Goal: Task Accomplishment & Management: Use online tool/utility

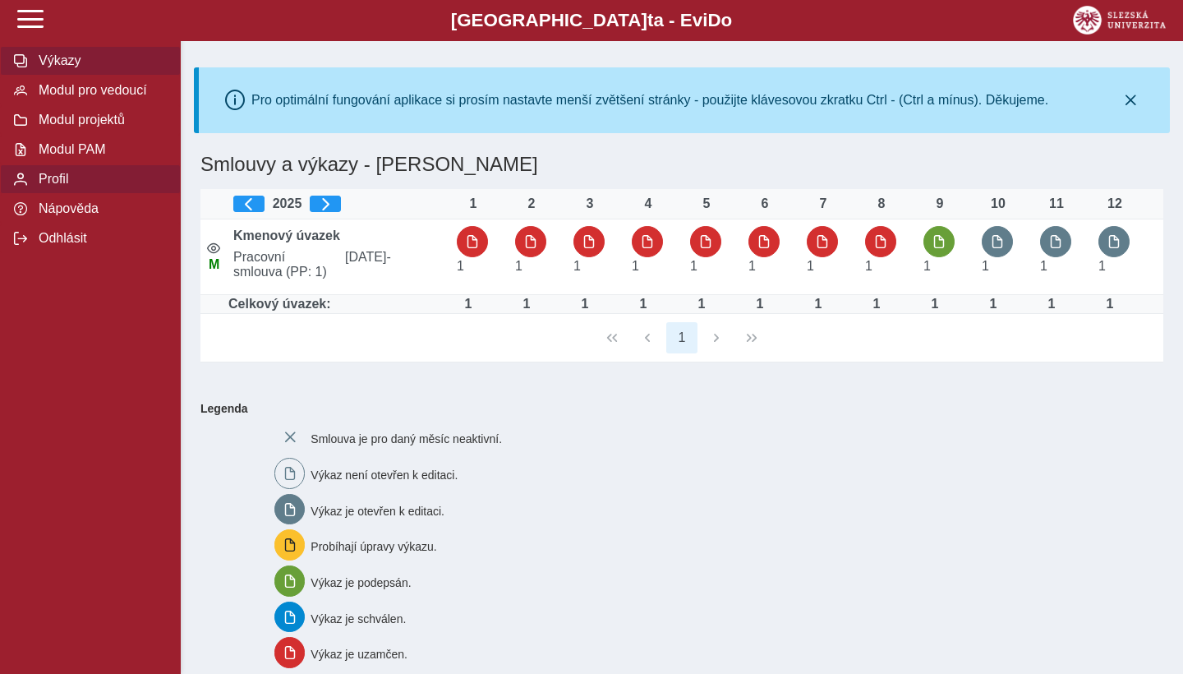
click at [47, 173] on span "Profil" at bounding box center [100, 179] width 133 height 15
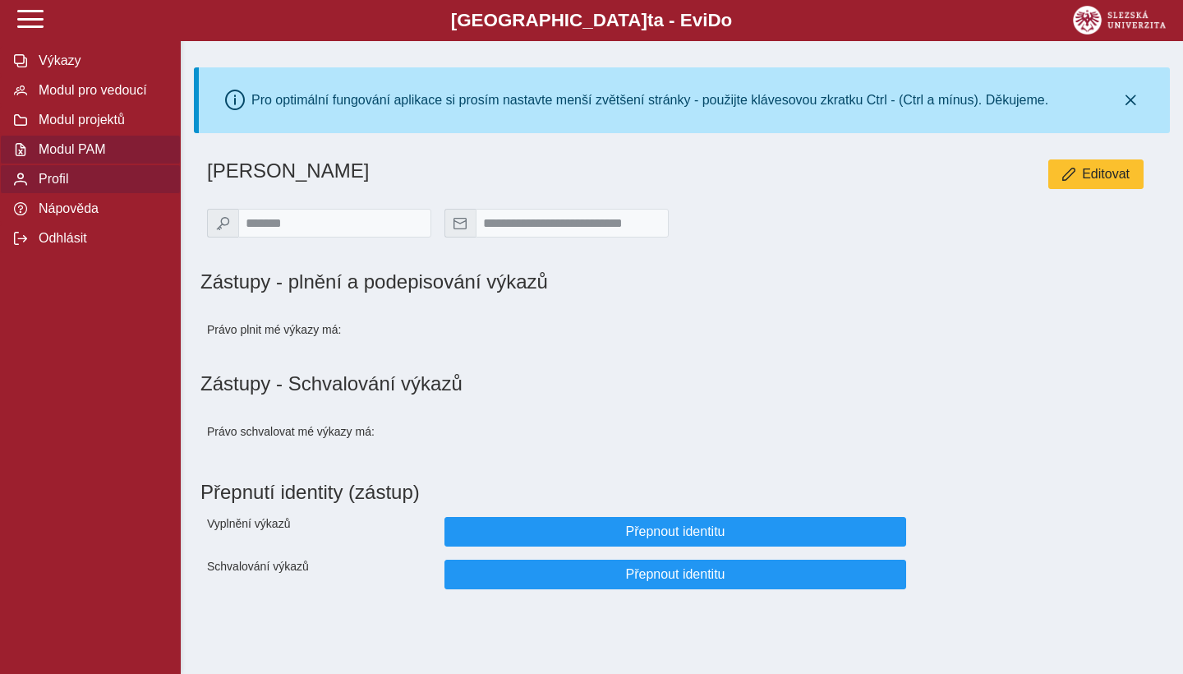
click at [76, 152] on span "Modul PAM" at bounding box center [100, 149] width 133 height 15
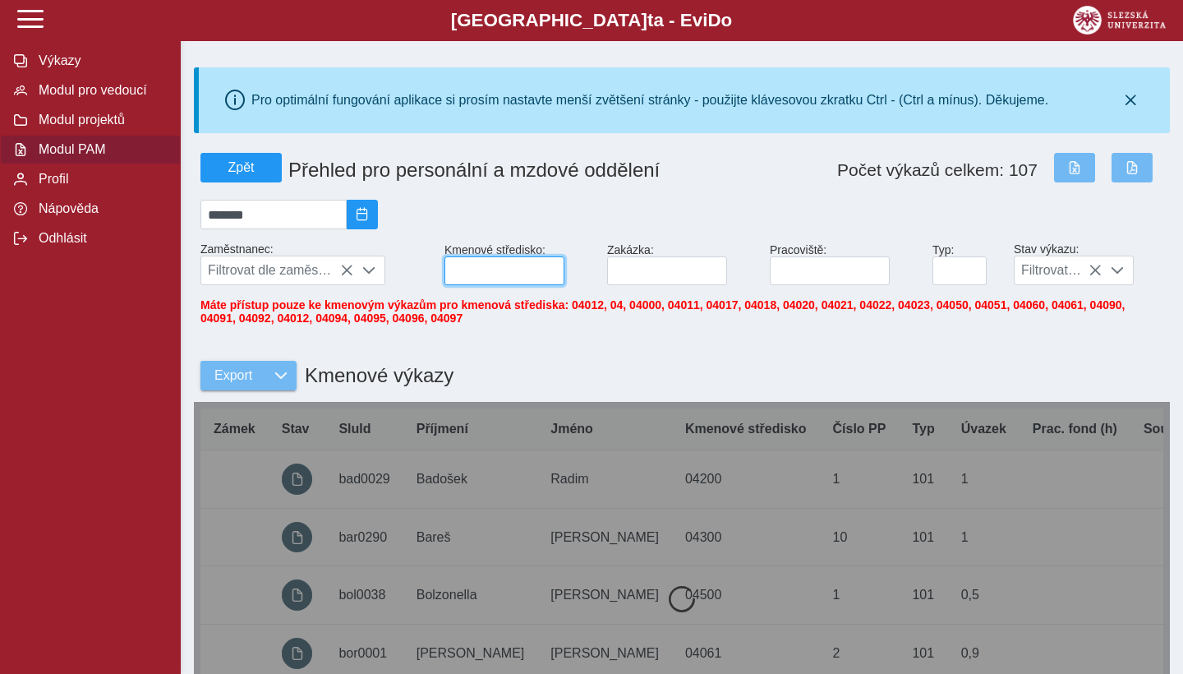
click at [499, 281] on input at bounding box center [505, 270] width 120 height 29
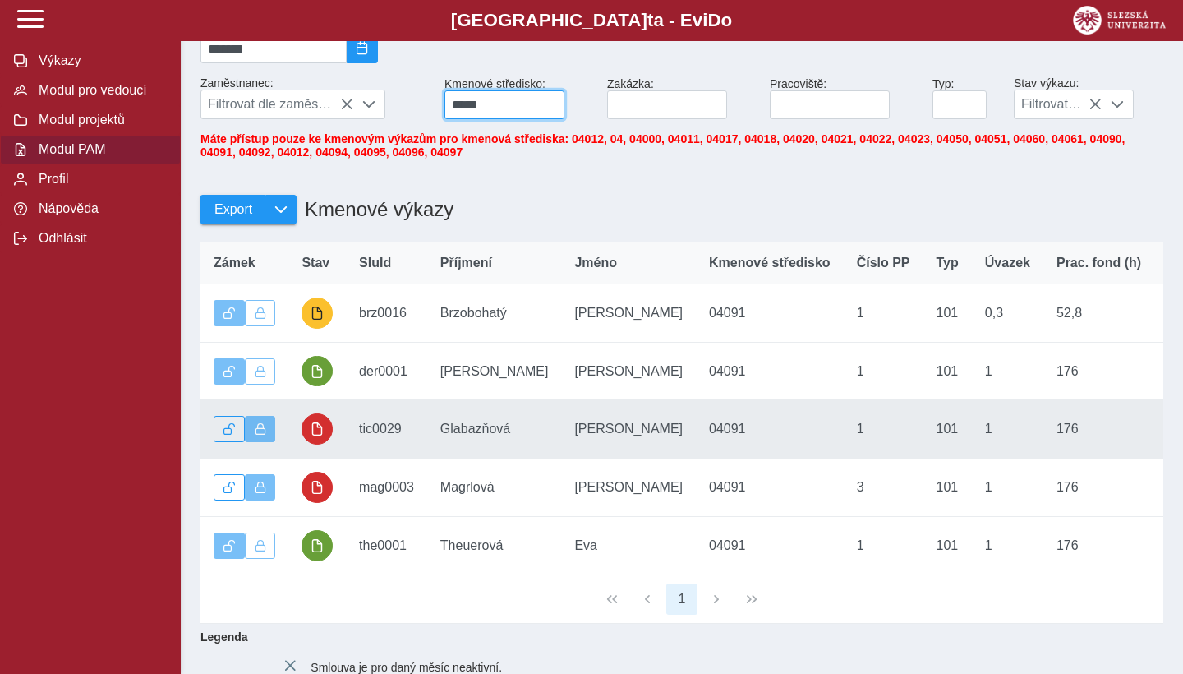
scroll to position [165, 0]
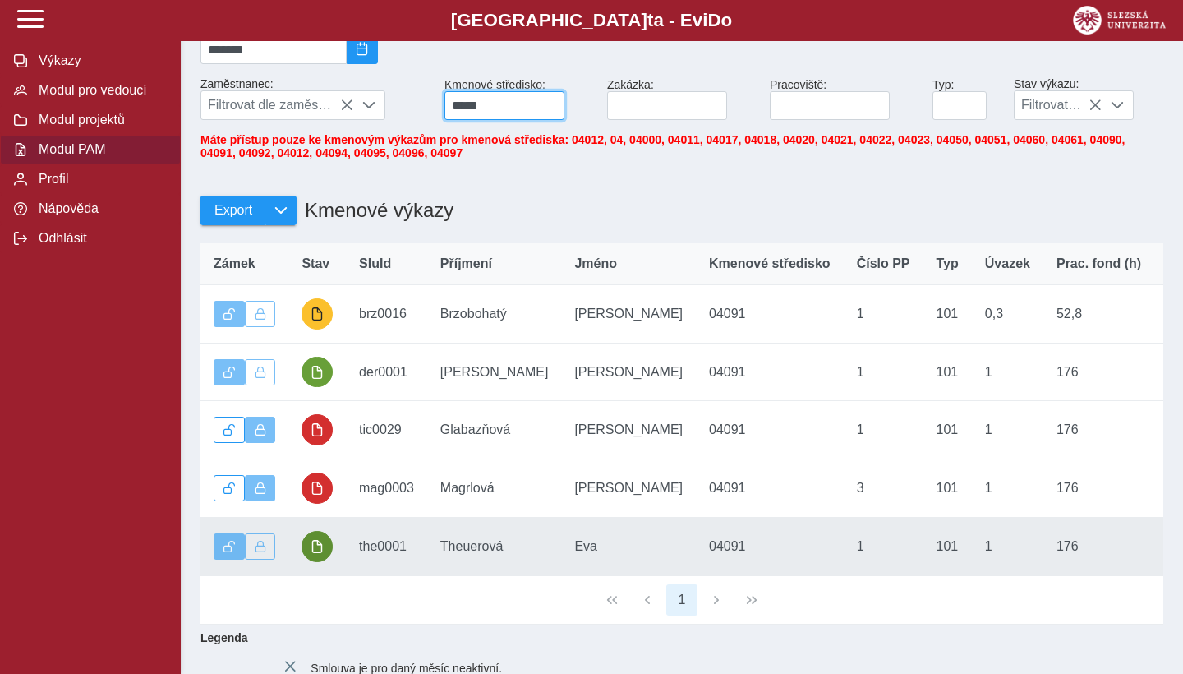
type input "*****"
click at [322, 555] on button "button" at bounding box center [317, 546] width 31 height 31
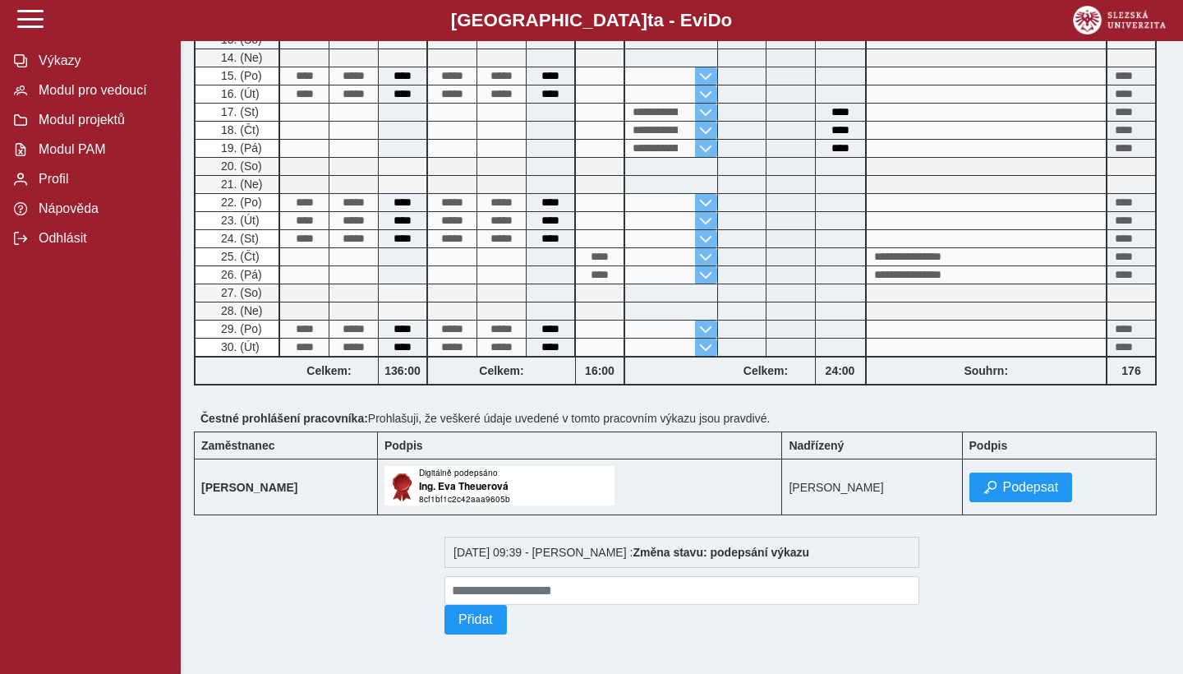
scroll to position [574, 0]
click at [1048, 481] on span "Podepsat" at bounding box center [1031, 487] width 56 height 15
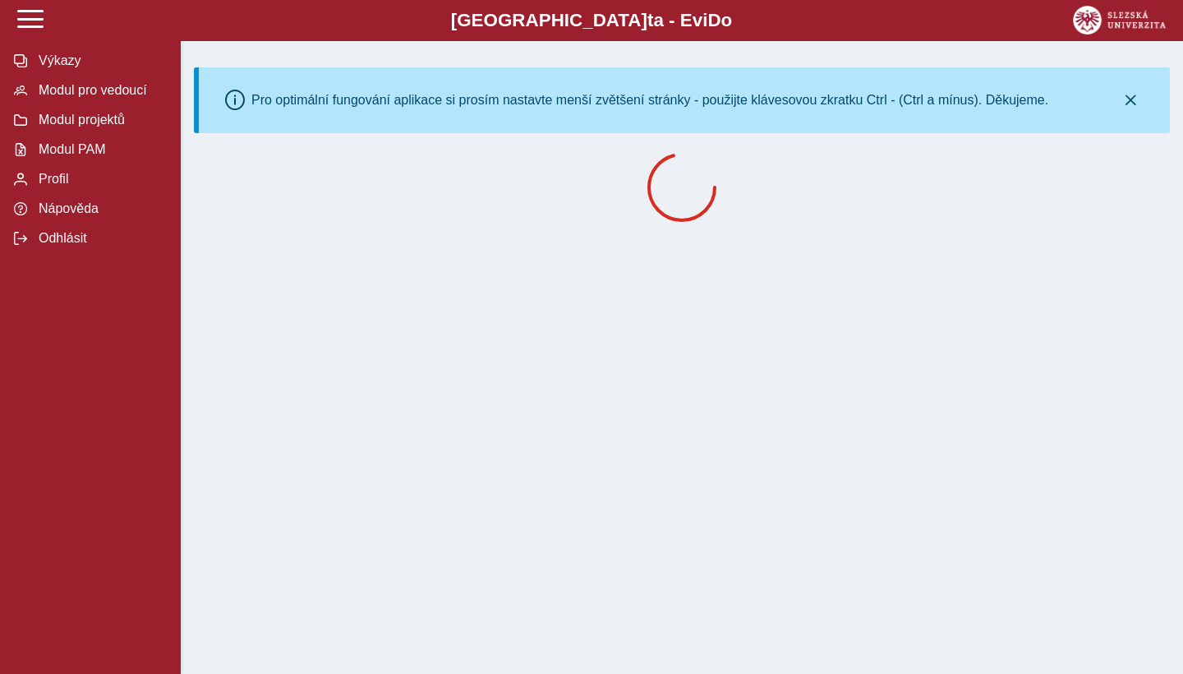
scroll to position [0, 0]
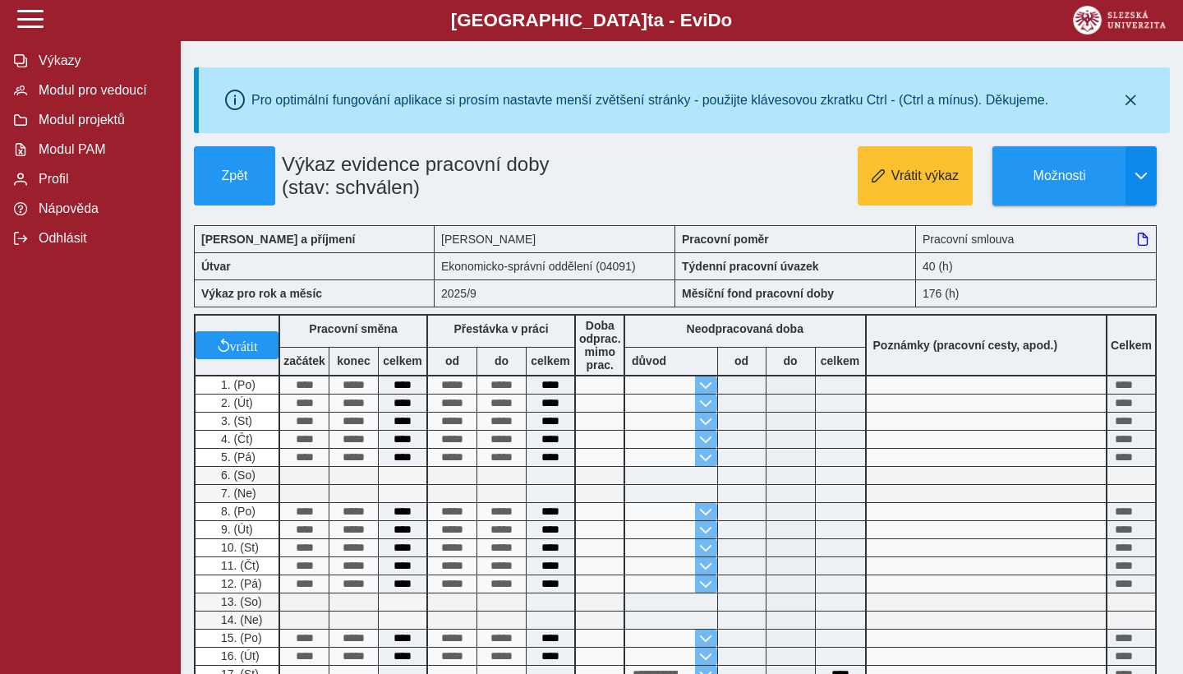
click at [1145, 169] on button "button" at bounding box center [1141, 175] width 31 height 59
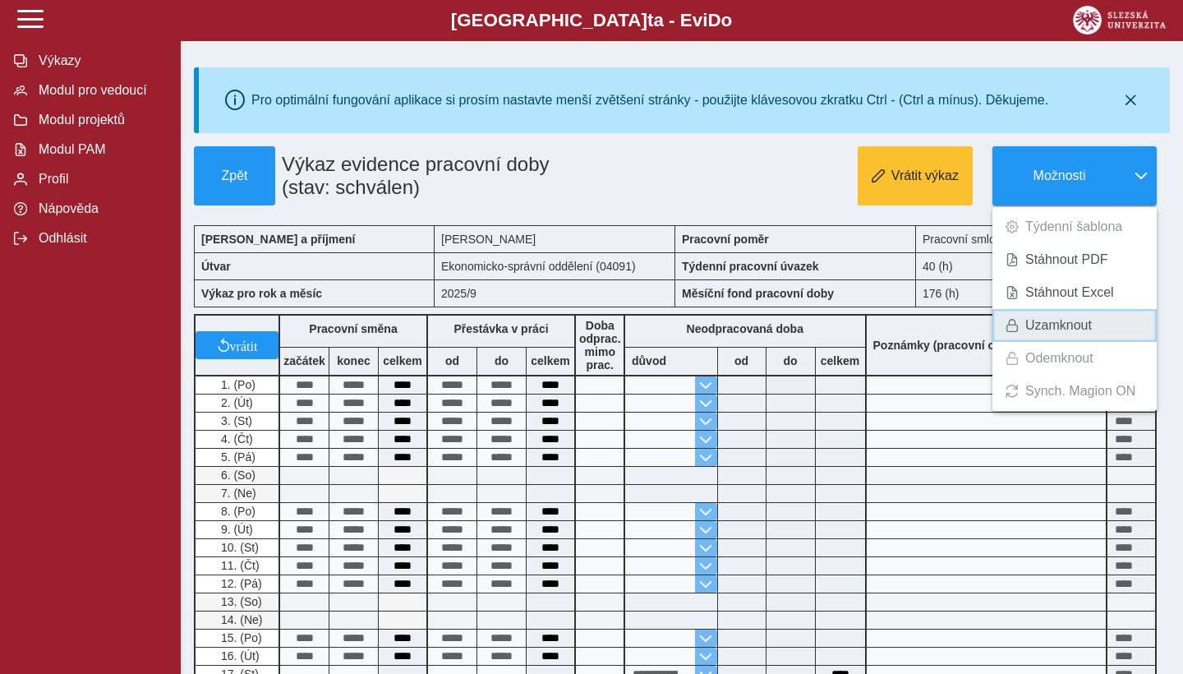
click at [1081, 316] on link "Uzamknout" at bounding box center [1075, 325] width 164 height 33
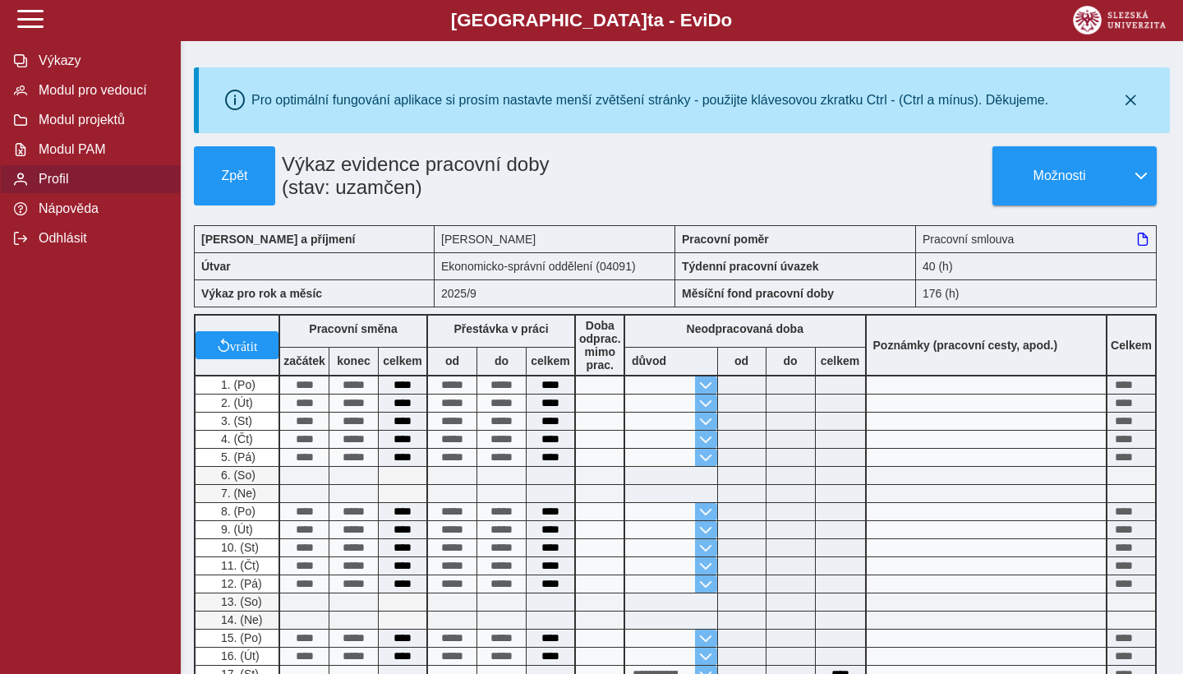
click at [68, 175] on span "Profil" at bounding box center [100, 179] width 133 height 15
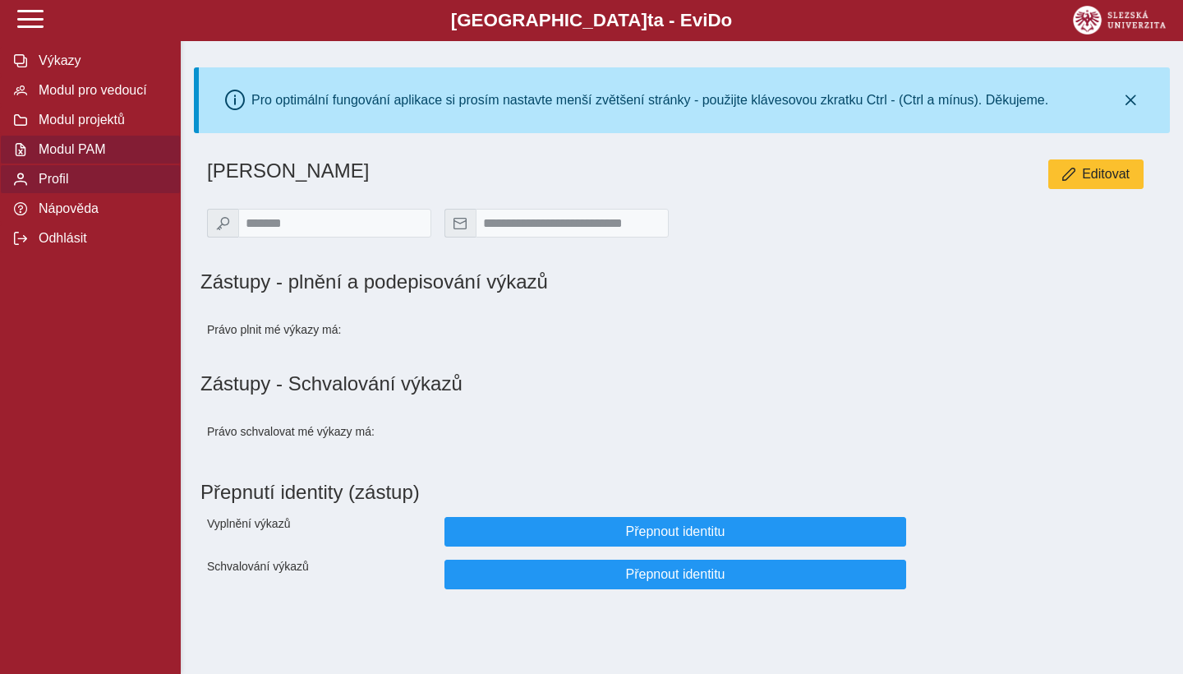
click at [111, 156] on span "Modul PAM" at bounding box center [100, 149] width 133 height 15
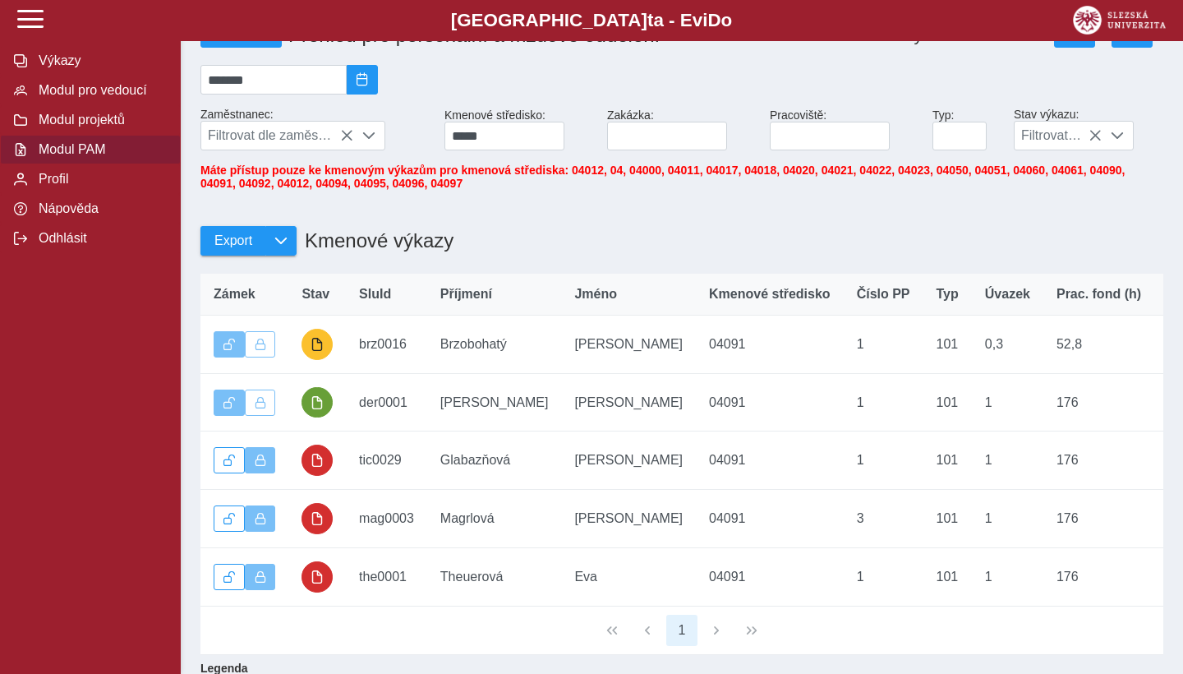
scroll to position [122, 0]
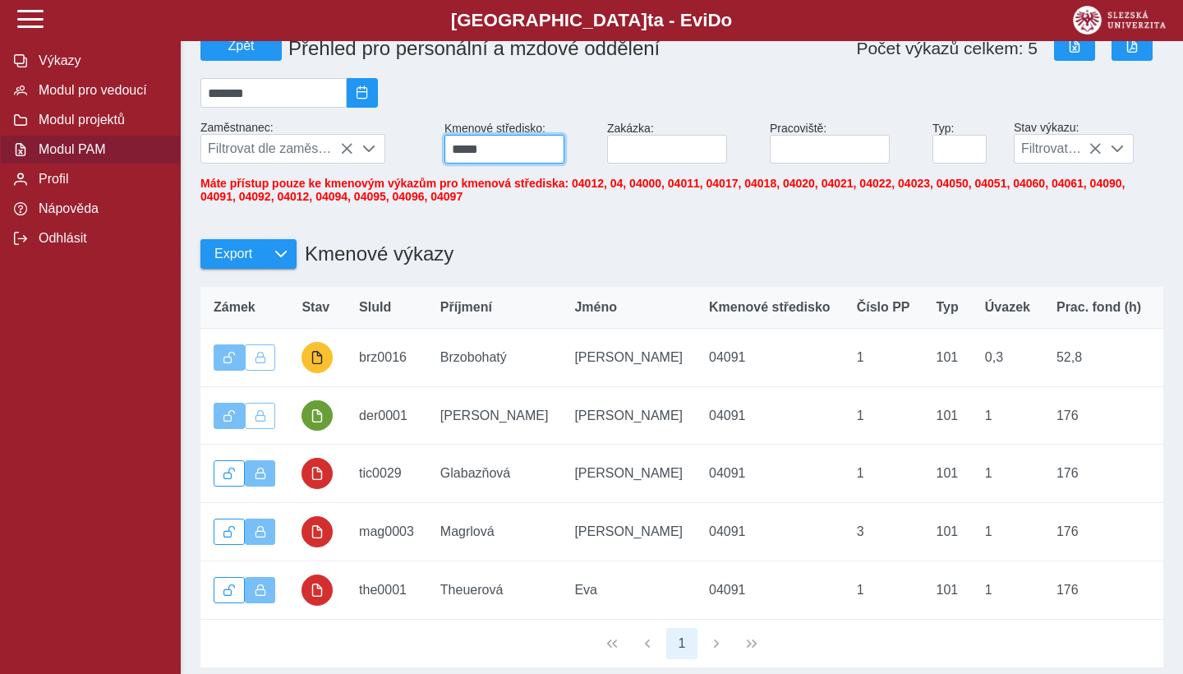
click at [510, 155] on input "*****" at bounding box center [505, 149] width 120 height 29
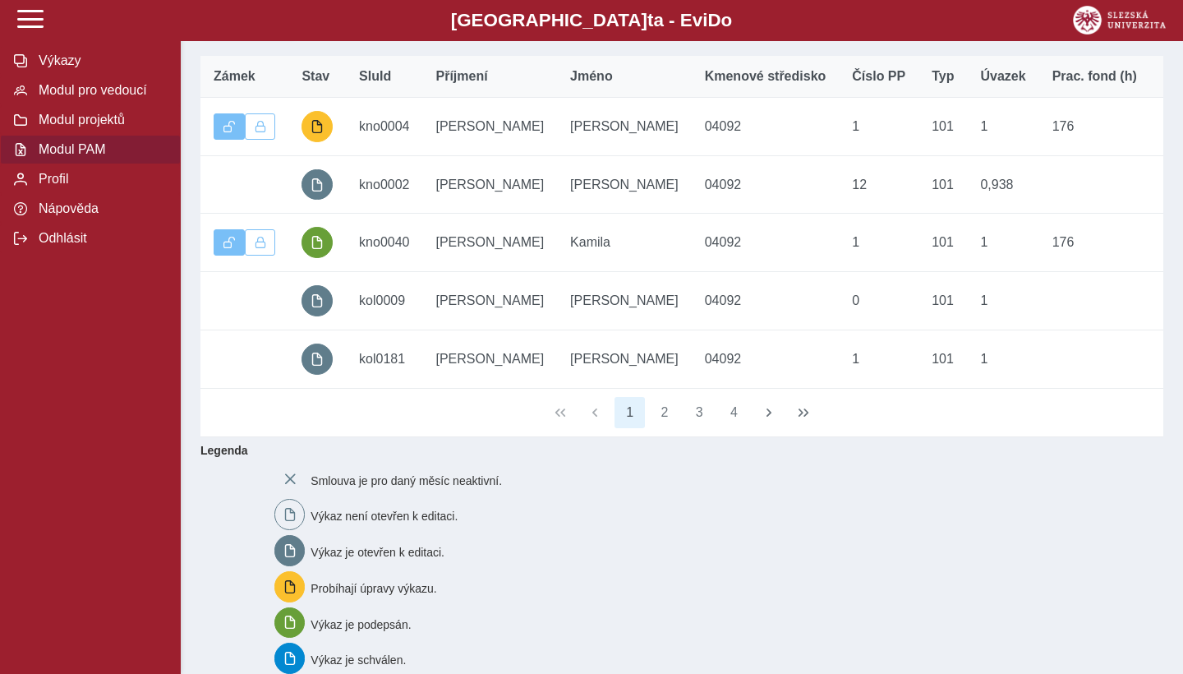
scroll to position [431, 0]
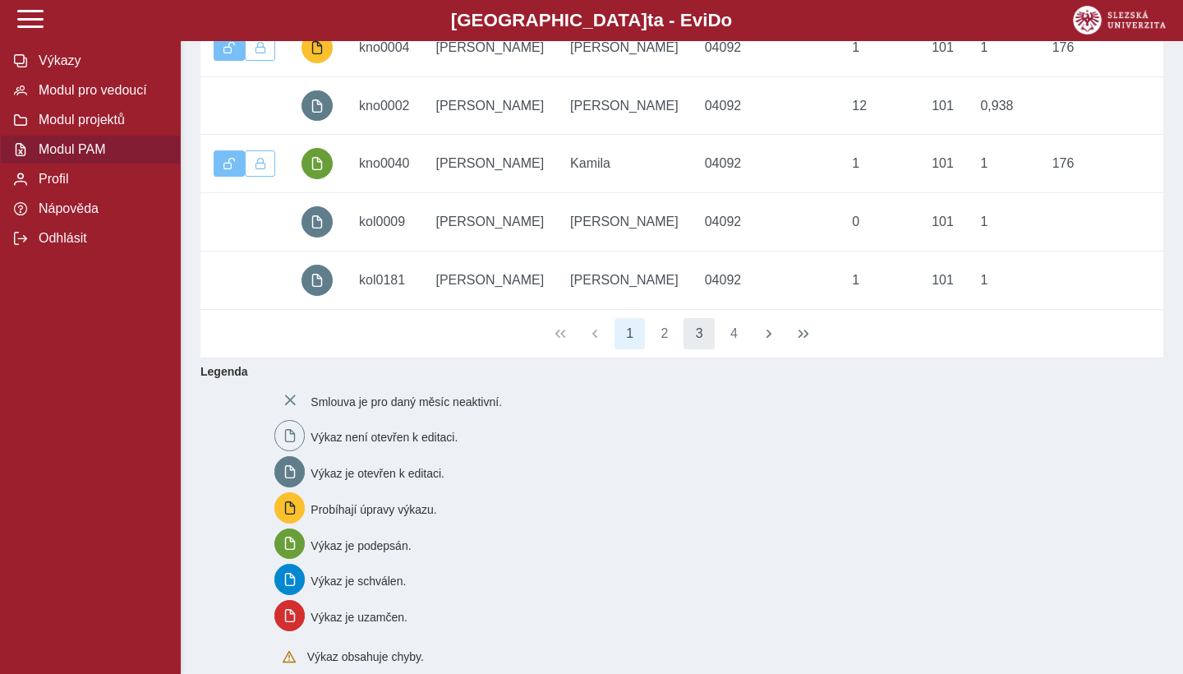
click at [703, 335] on button "3" at bounding box center [699, 333] width 31 height 31
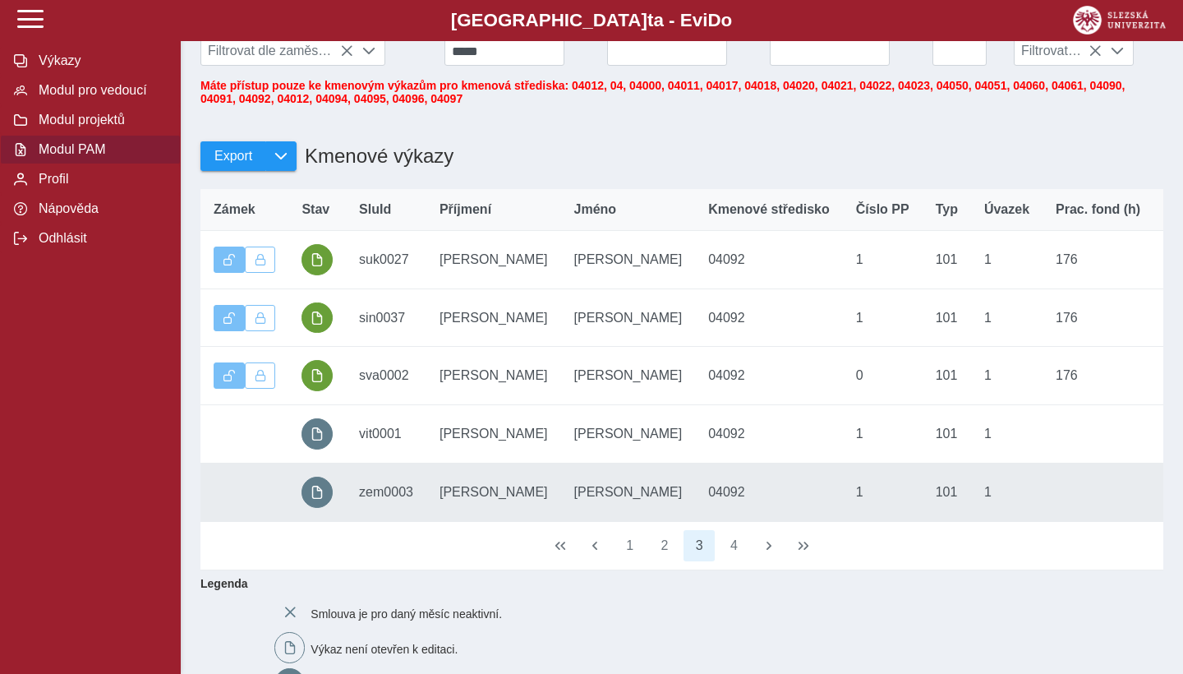
scroll to position [205, 0]
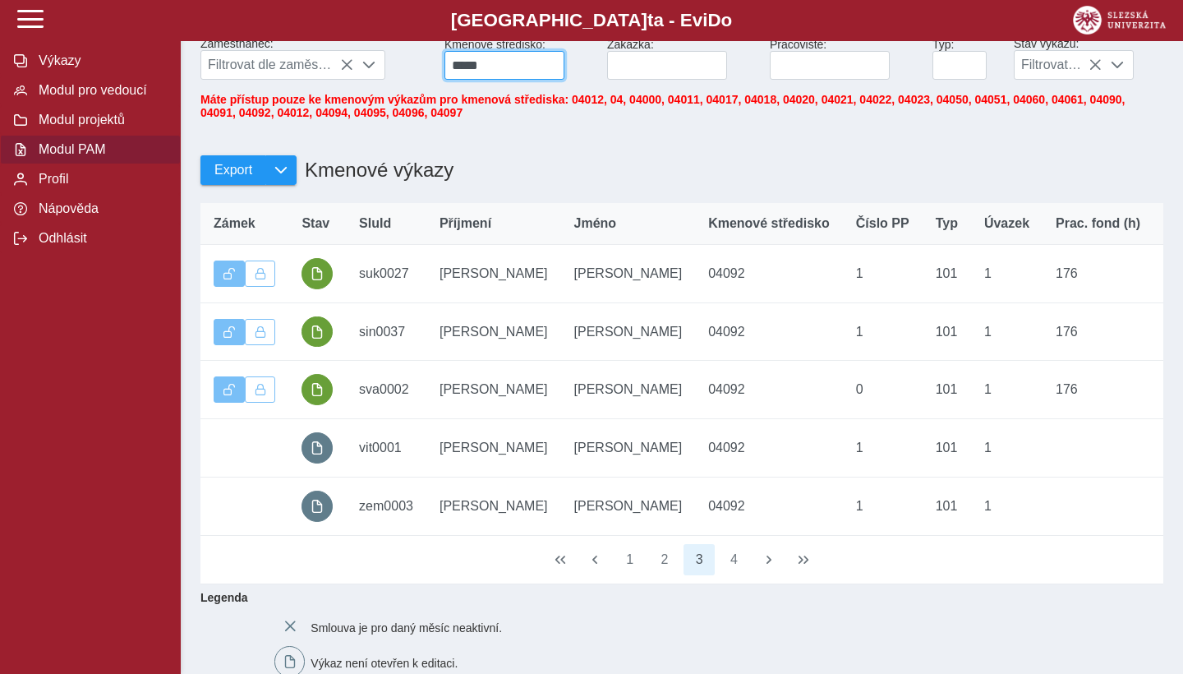
click at [500, 68] on input "*****" at bounding box center [505, 65] width 120 height 29
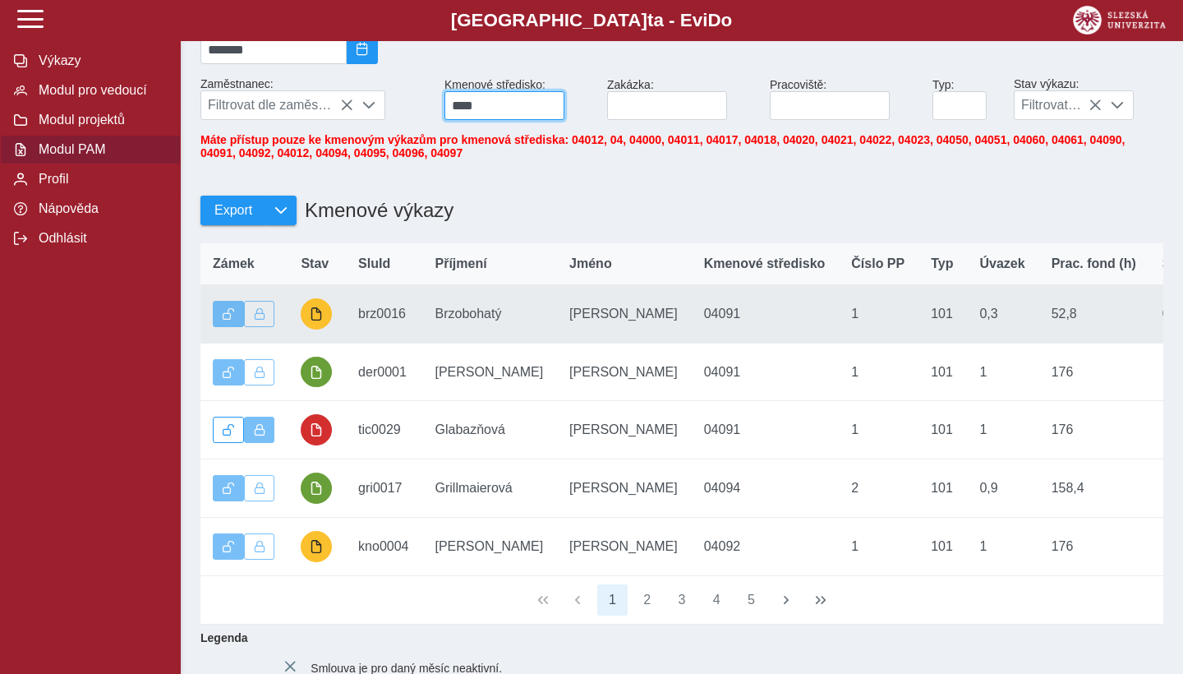
scroll to position [0, 0]
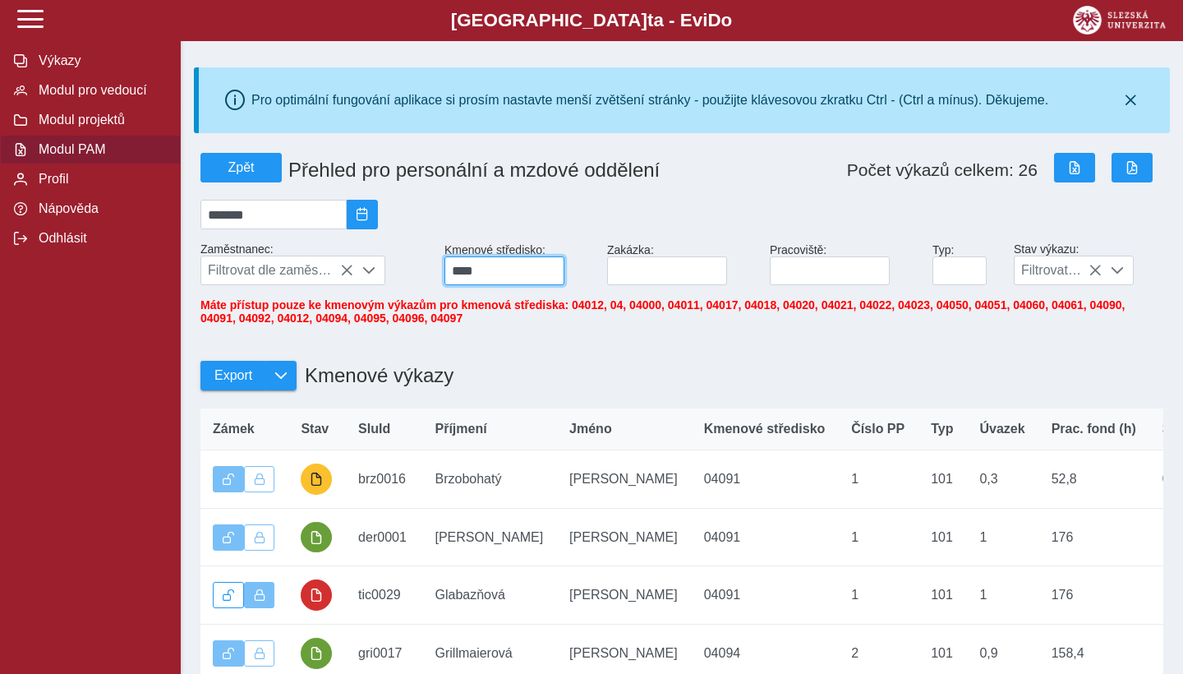
type input "*****"
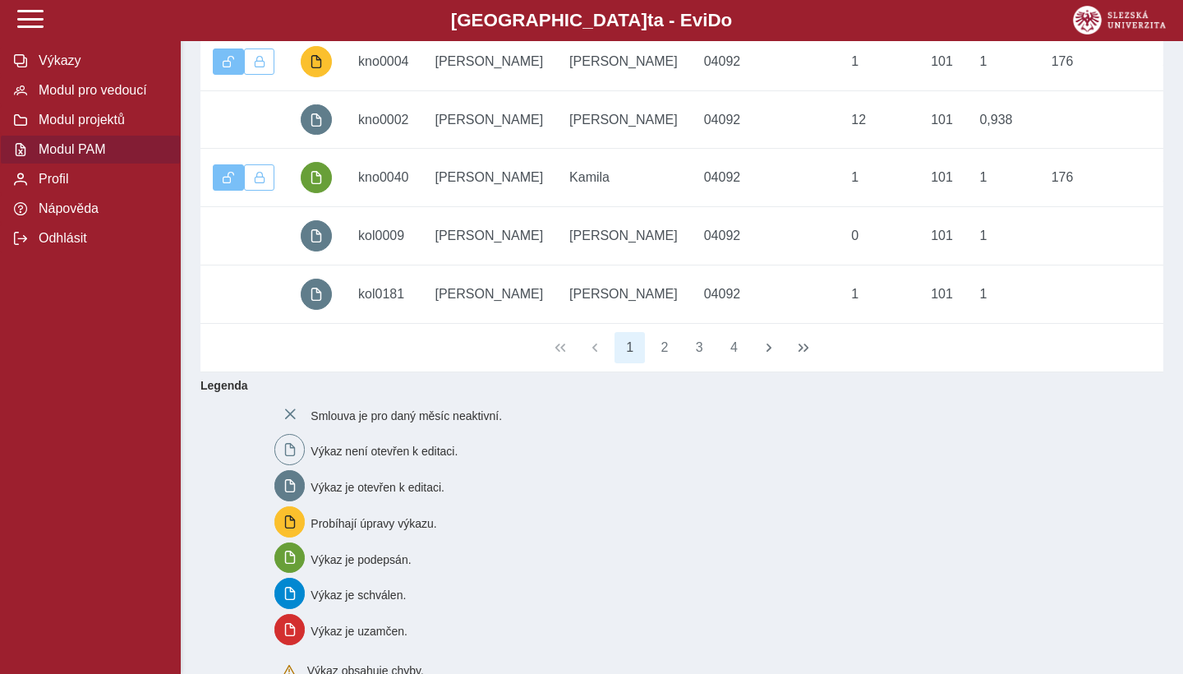
scroll to position [448, 0]
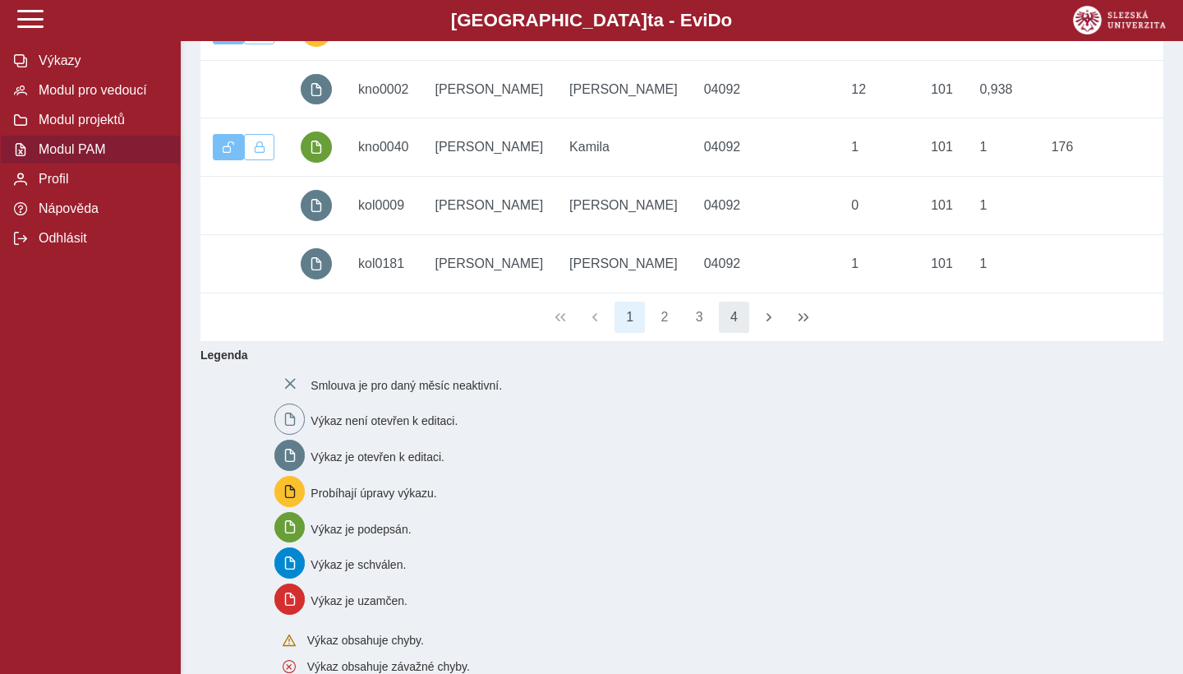
click at [729, 322] on button "4" at bounding box center [734, 317] width 31 height 31
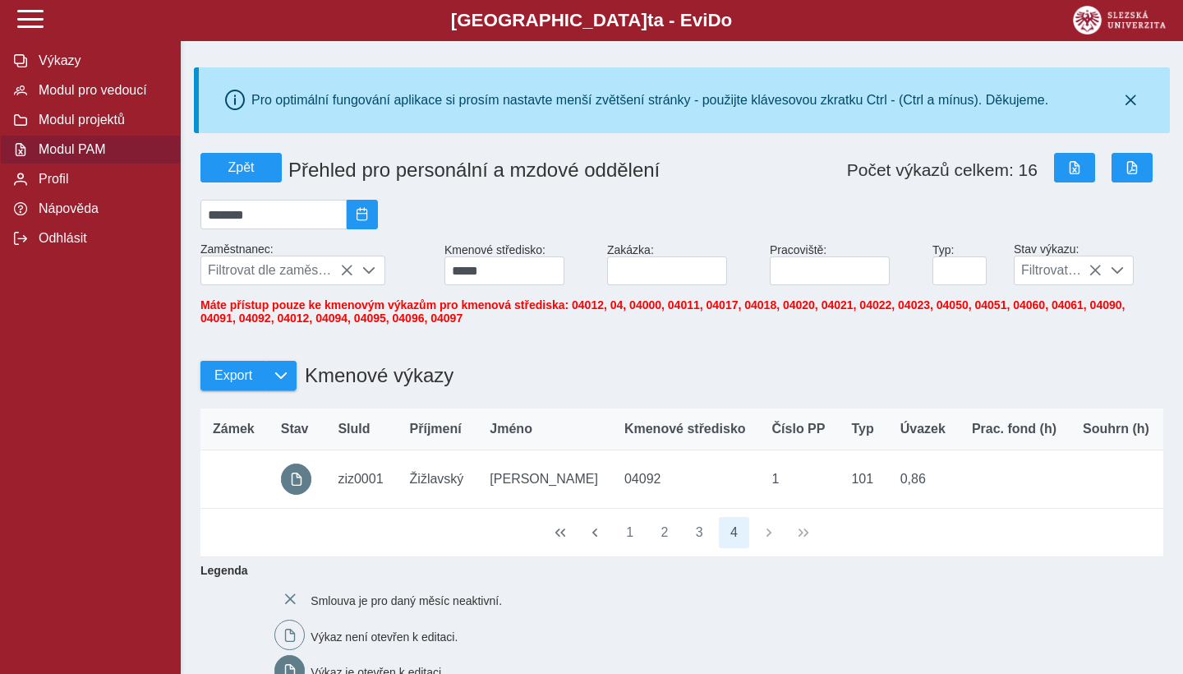
scroll to position [0, 0]
